Goal: Information Seeking & Learning: Find specific fact

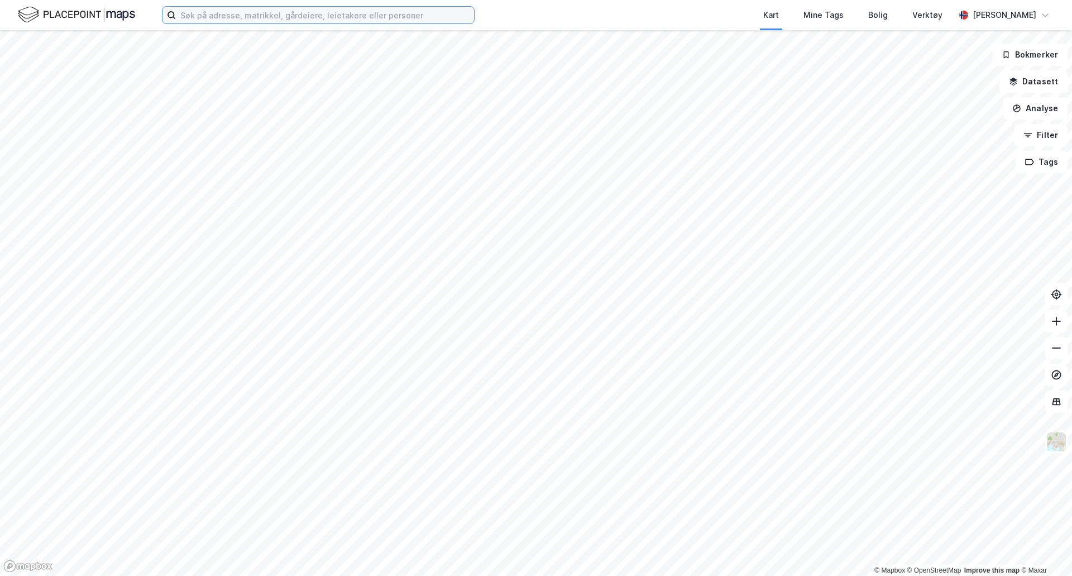
click at [244, 22] on input at bounding box center [325, 15] width 298 height 17
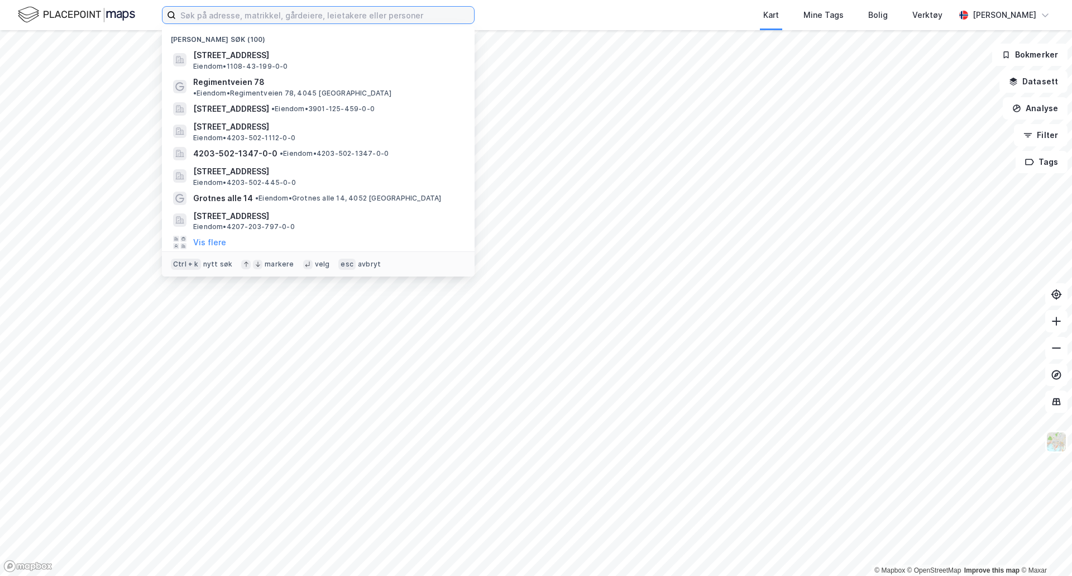
click at [247, 17] on input at bounding box center [325, 15] width 298 height 17
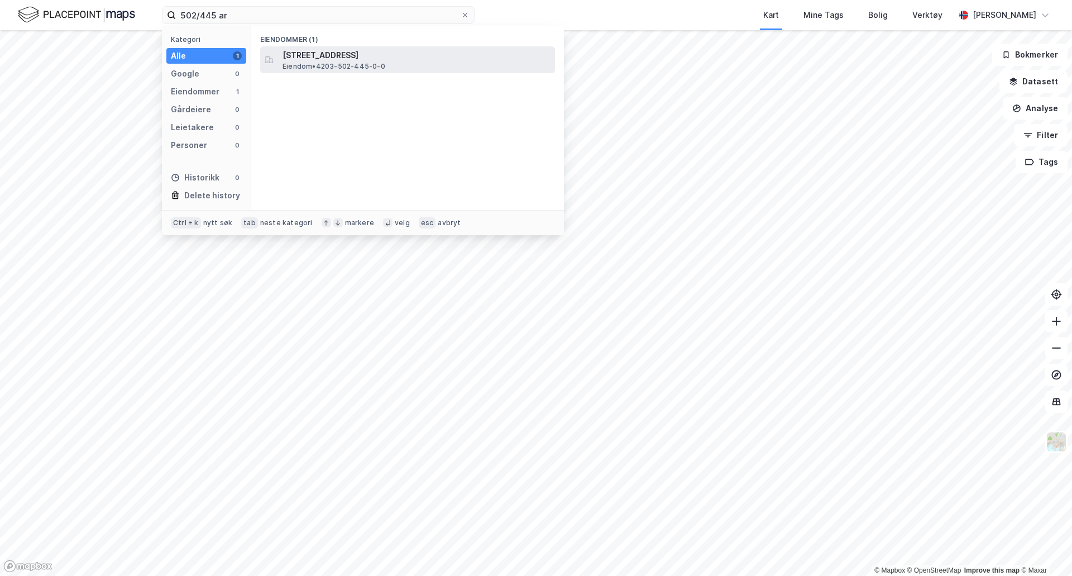
click at [454, 64] on div "[STREET_ADDRESS] Eiendom • 4203-502-445-0-0" at bounding box center [417, 60] width 270 height 22
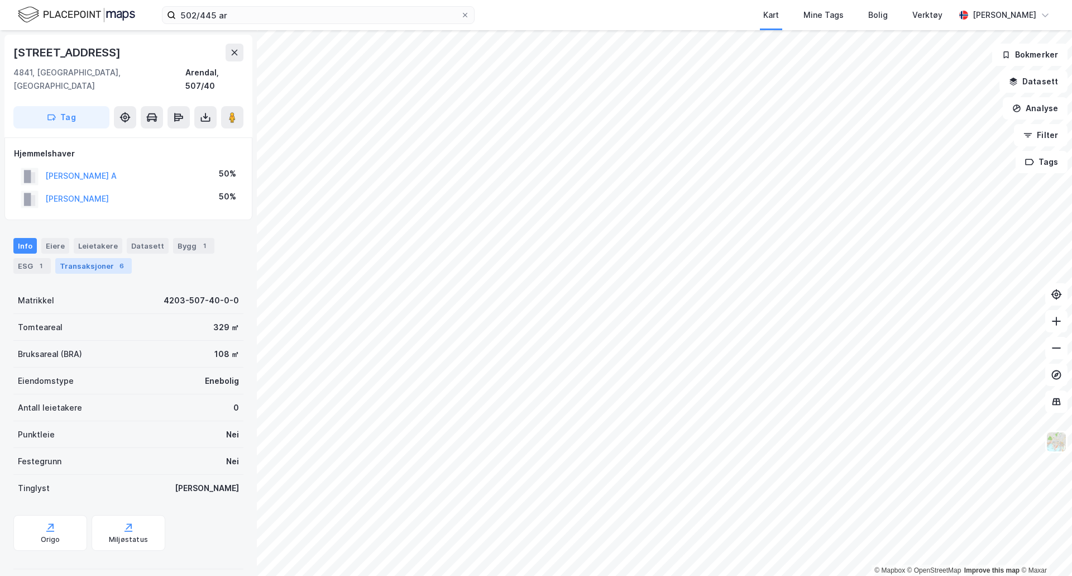
click at [98, 258] on div "Transaksjoner 6" at bounding box center [93, 266] width 76 height 16
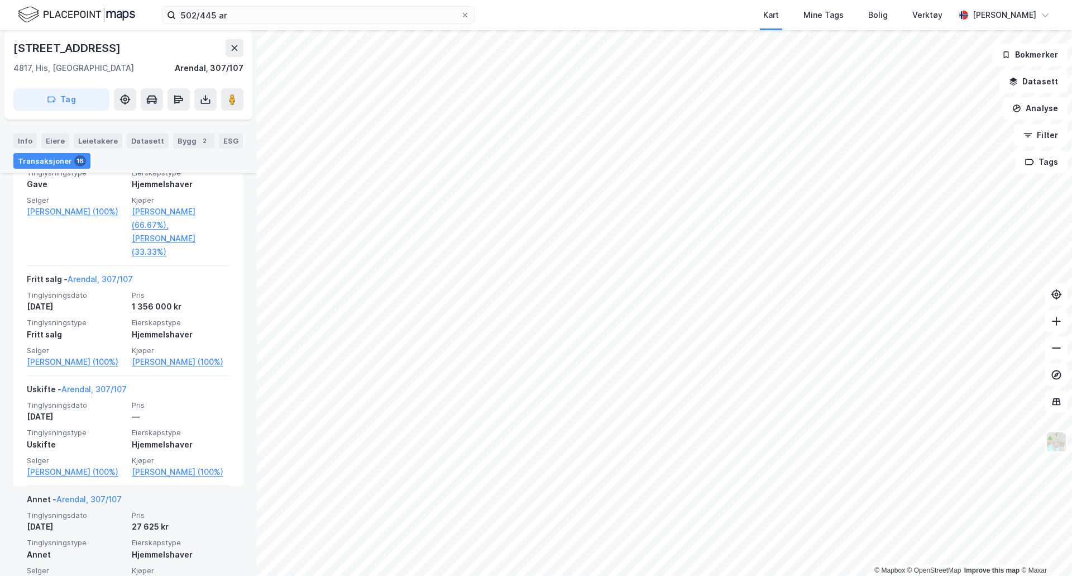
scroll to position [335, 0]
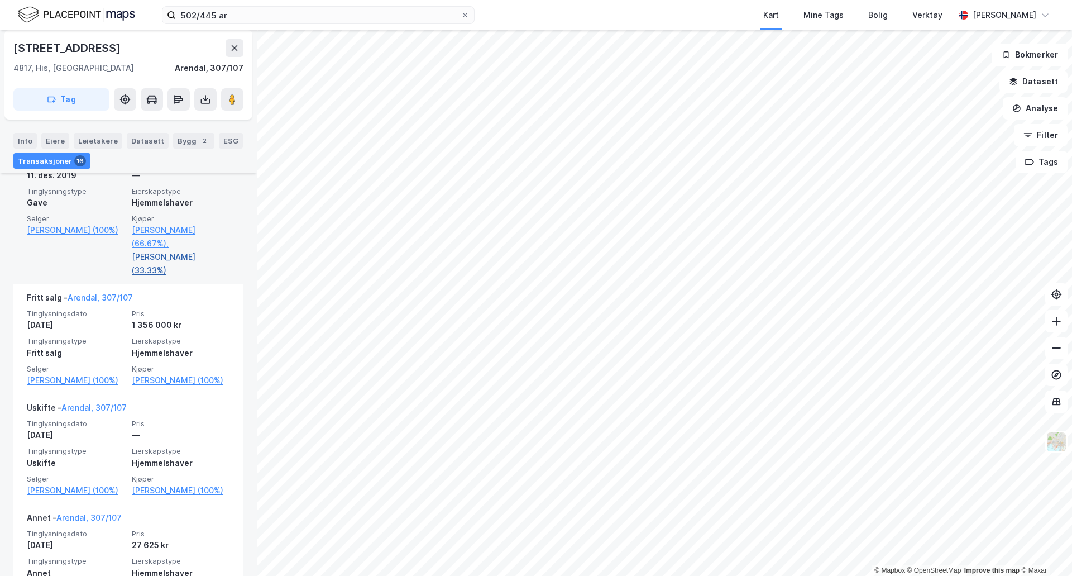
click at [165, 258] on link "[PERSON_NAME] (33.33%)" at bounding box center [181, 263] width 98 height 27
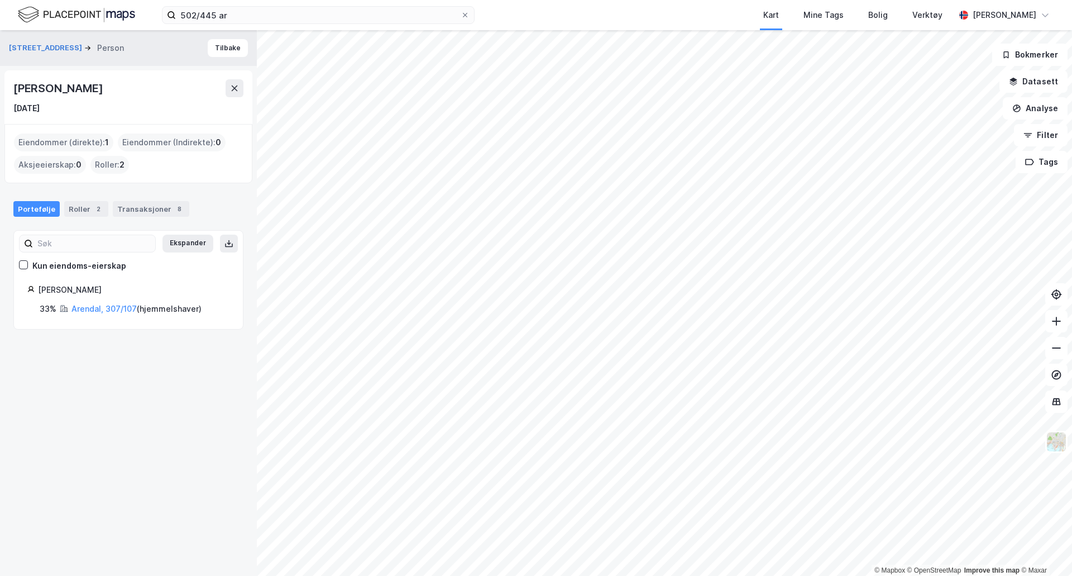
click at [106, 145] on span "1" at bounding box center [107, 142] width 4 height 13
click at [107, 309] on link "Arendal, 307/107" at bounding box center [103, 308] width 65 height 9
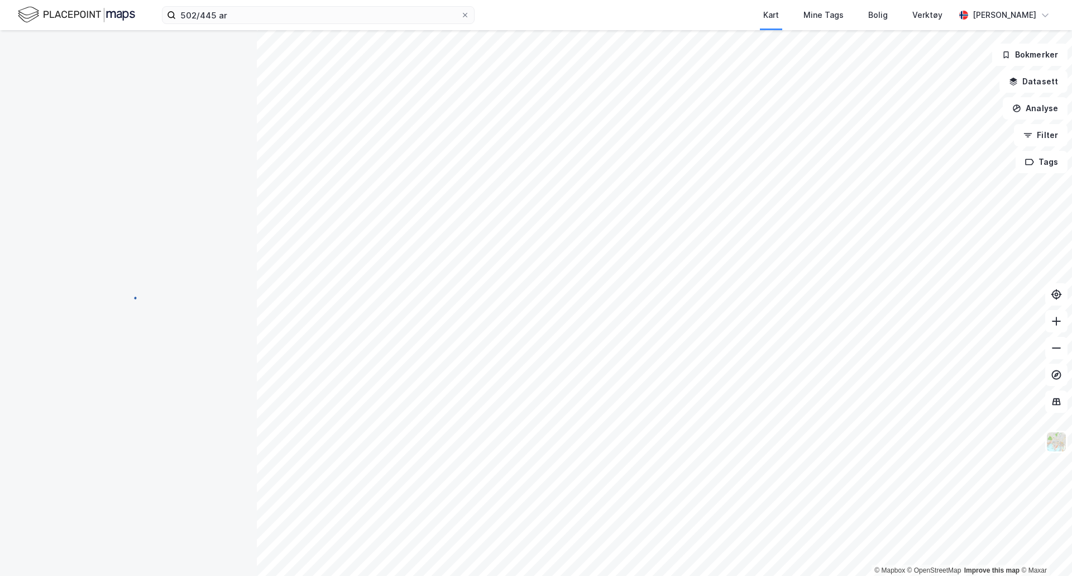
scroll to position [43, 0]
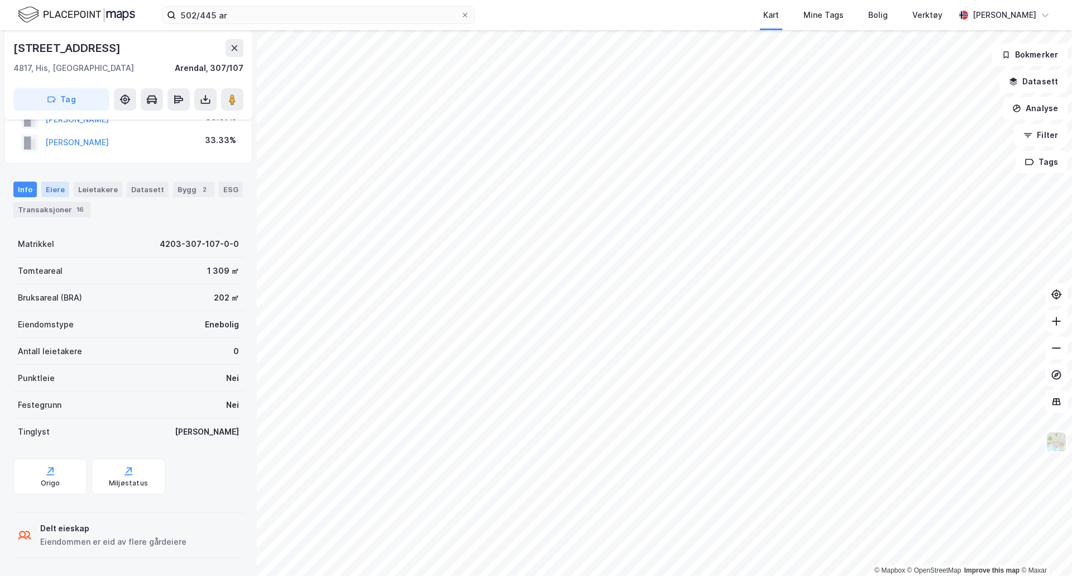
click at [57, 191] on div "Eiere" at bounding box center [55, 189] width 28 height 16
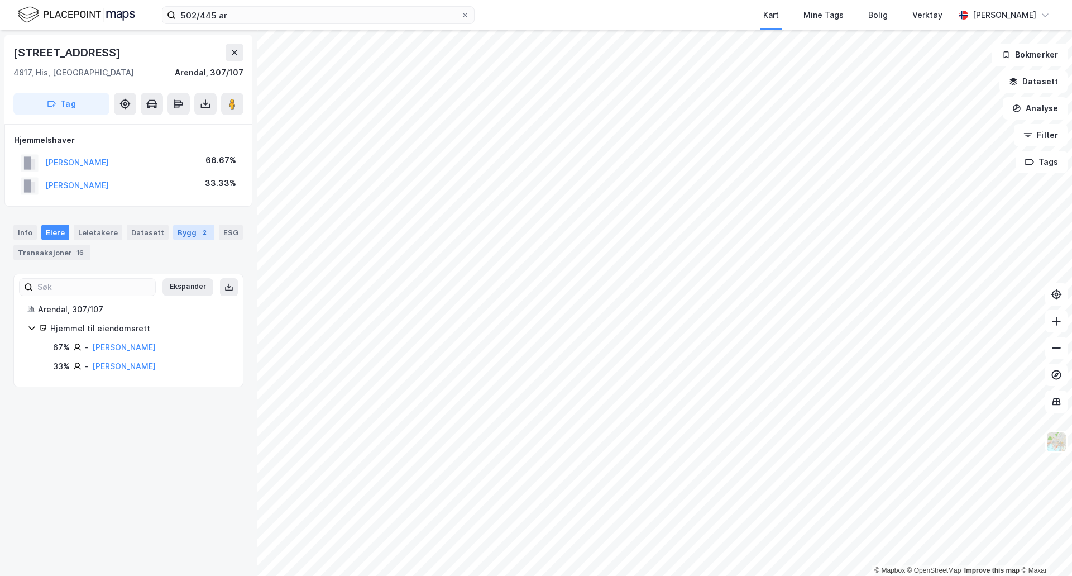
click at [173, 237] on div "Bygg 2" at bounding box center [193, 232] width 41 height 16
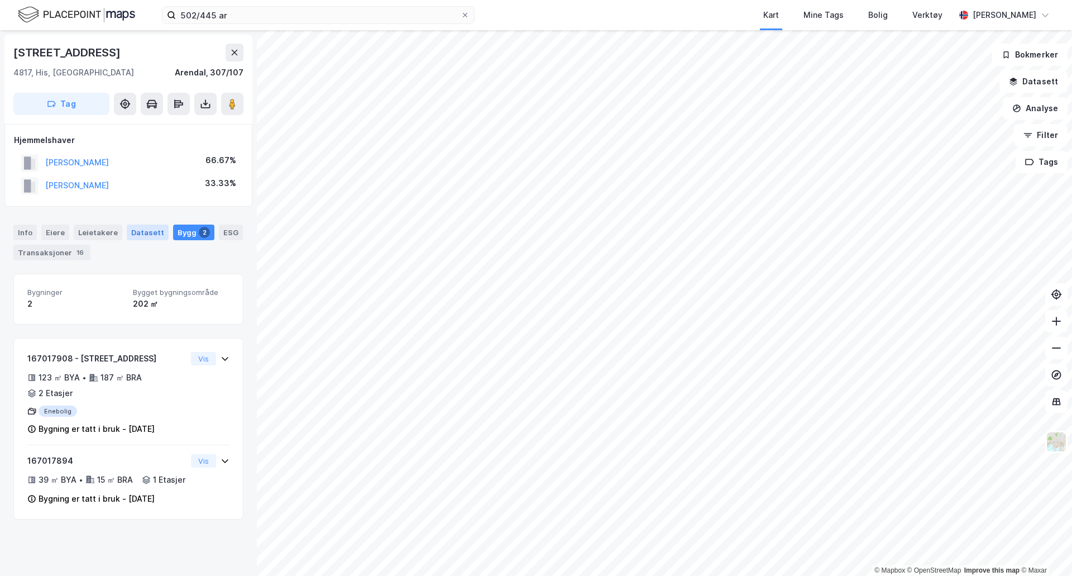
click at [152, 235] on div "Datasett" at bounding box center [148, 232] width 42 height 16
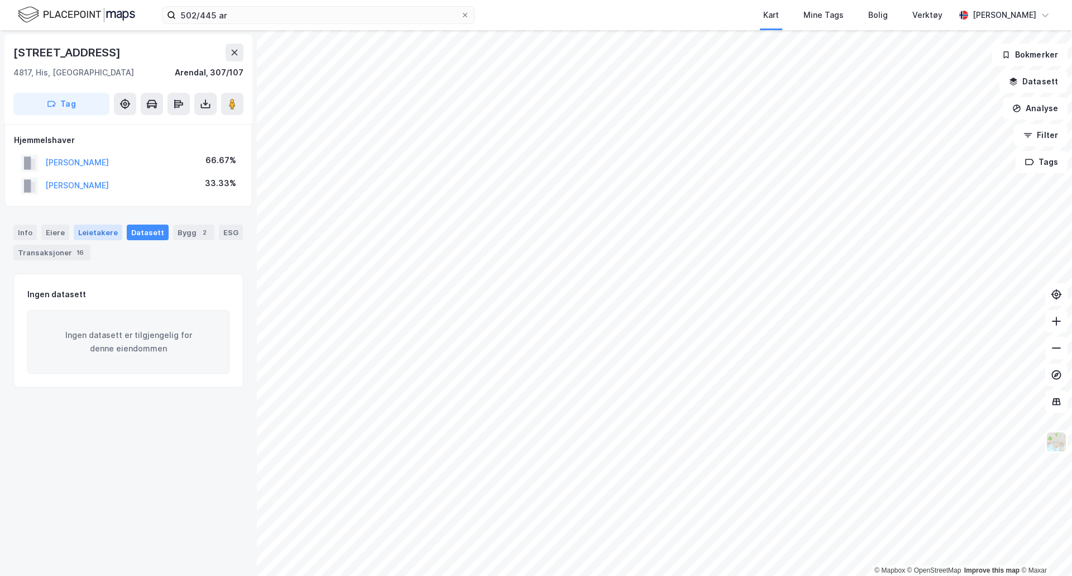
click at [96, 235] on div "Leietakere" at bounding box center [98, 232] width 49 height 16
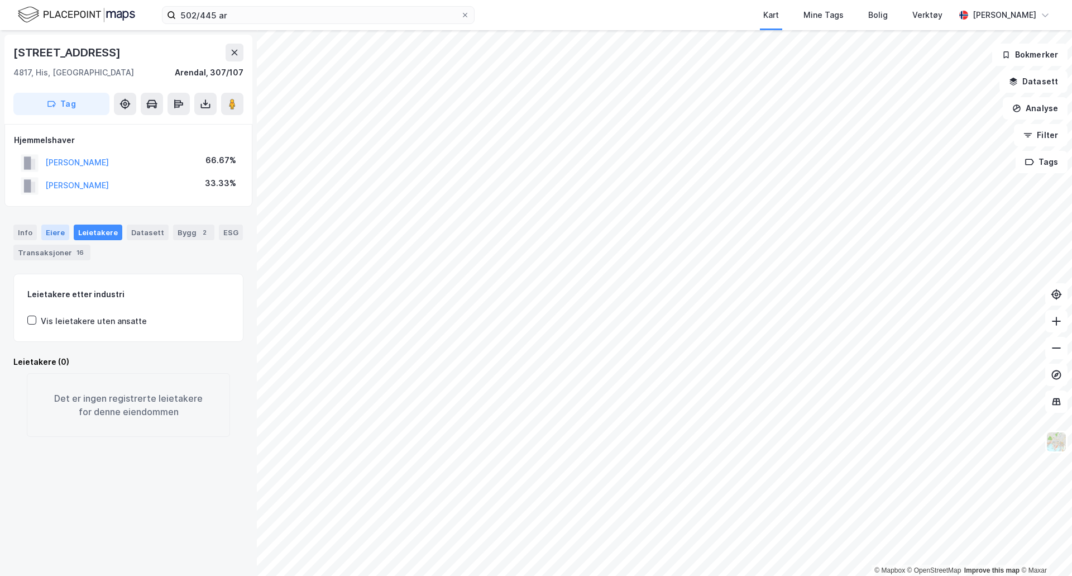
click at [49, 234] on div "Eiere" at bounding box center [55, 232] width 28 height 16
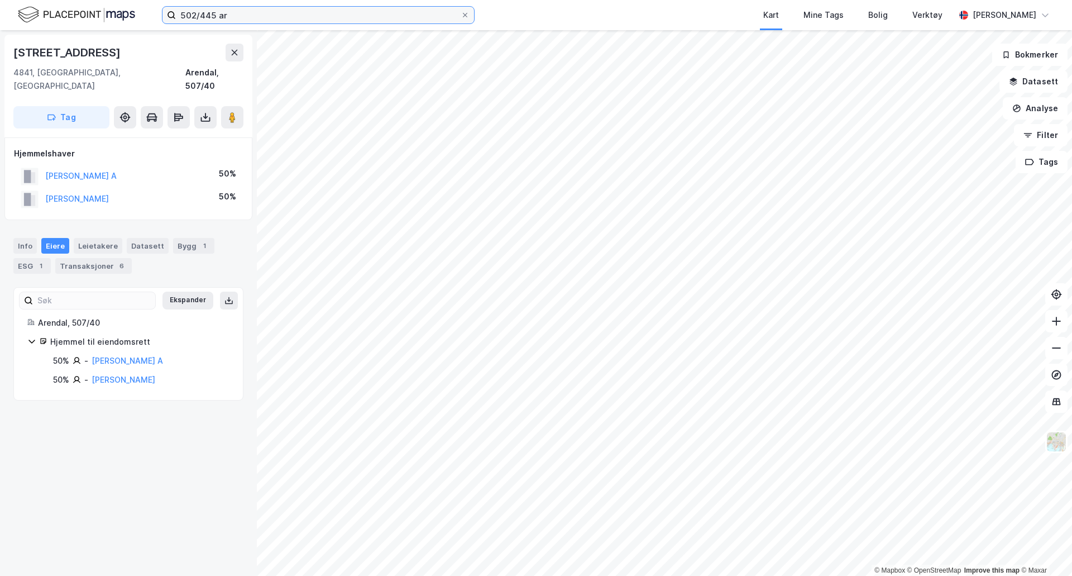
click at [250, 22] on input "502/445 ar" at bounding box center [318, 15] width 285 height 17
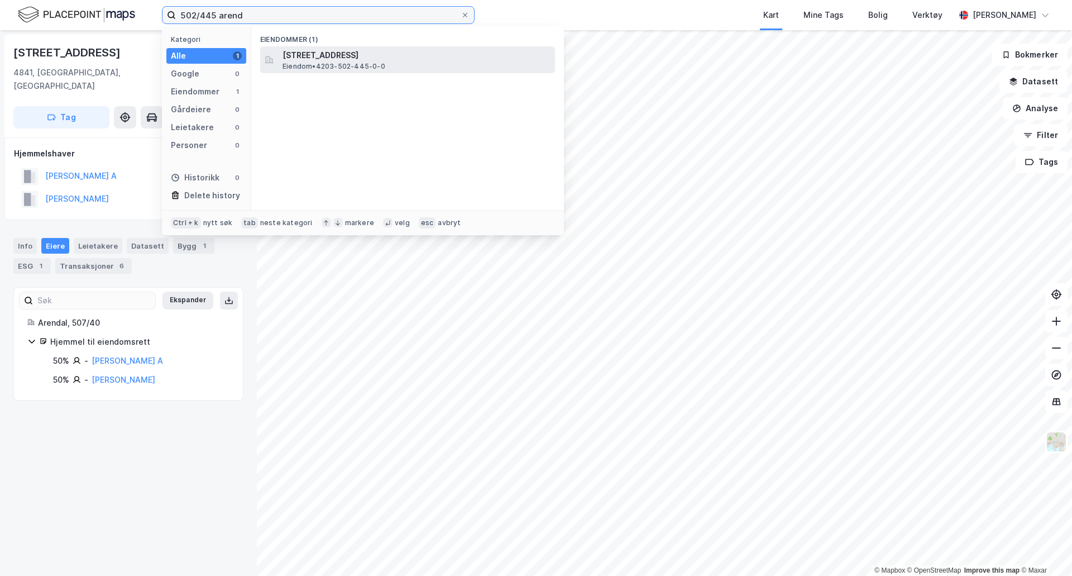
type input "502/445 arend"
click at [416, 59] on span "[STREET_ADDRESS]" at bounding box center [416, 55] width 268 height 13
